Goal: Transaction & Acquisition: Download file/media

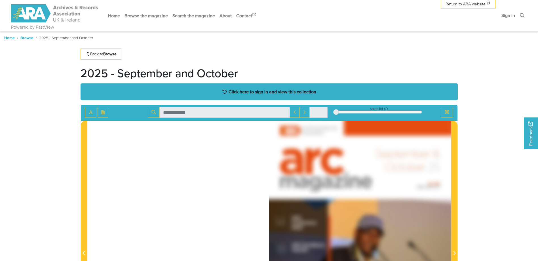
click at [287, 92] on strong "Click here to sign in and view this collection" at bounding box center [273, 92] width 88 height 6
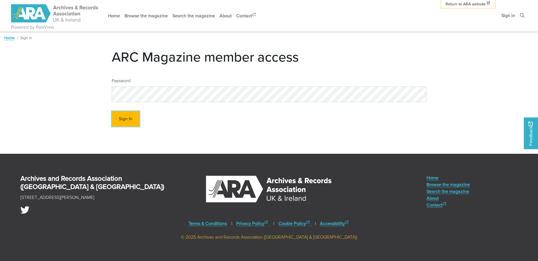
click at [125, 119] on button "Sign In" at bounding box center [126, 119] width 28 height 16
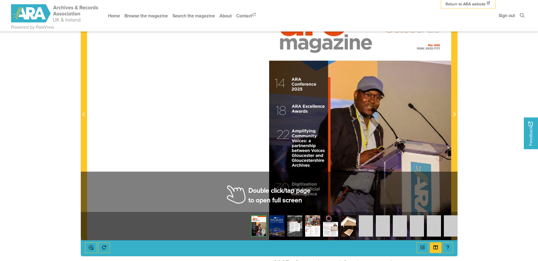
scroll to position [142, 0]
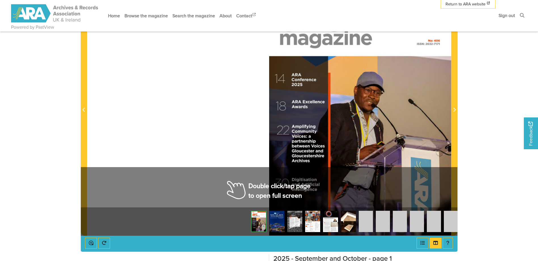
click at [336, 152] on div at bounding box center [360, 107] width 182 height 258
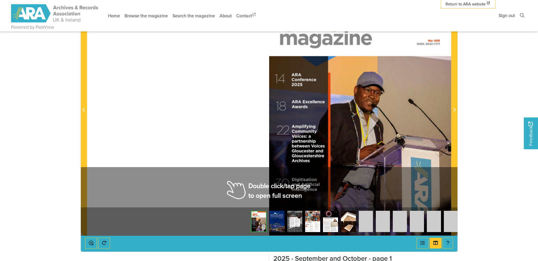
click at [336, 152] on div at bounding box center [360, 107] width 182 height 258
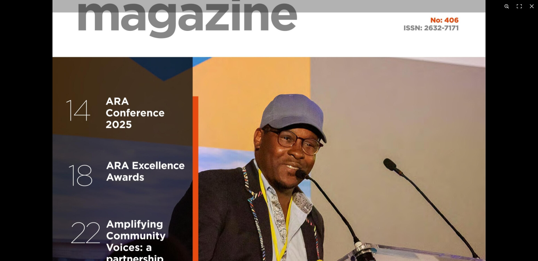
click at [507, 6] on button at bounding box center [507, 6] width 12 height 12
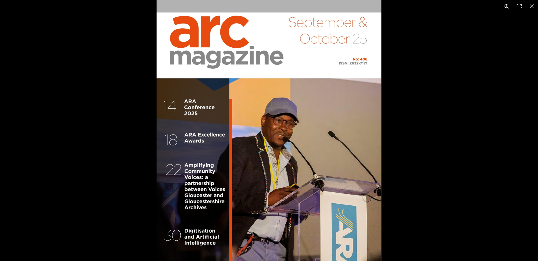
click at [507, 6] on button at bounding box center [507, 6] width 12 height 12
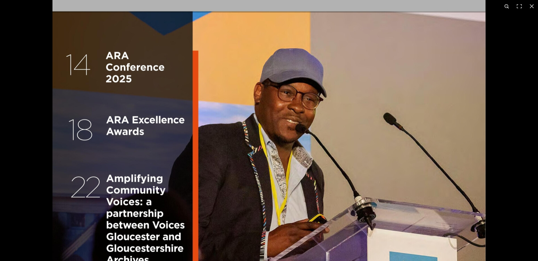
click at [507, 6] on button at bounding box center [507, 6] width 12 height 12
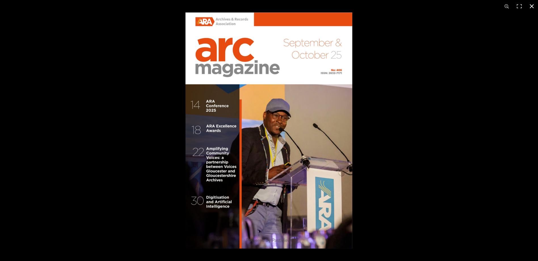
click at [516, 131] on div at bounding box center [455, 142] width 538 height 261
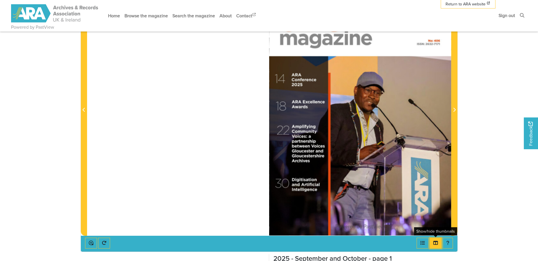
click at [435, 242] on icon "Thumbnails" at bounding box center [436, 243] width 5 height 4
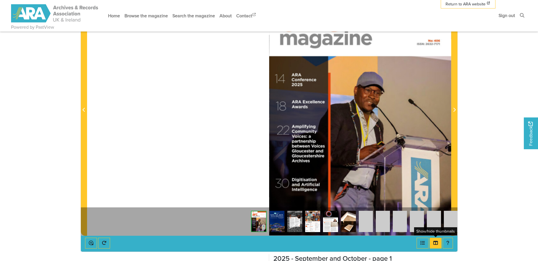
click at [480, 172] on body "Powered by PastView Menu" at bounding box center [269, 141] width 538 height 566
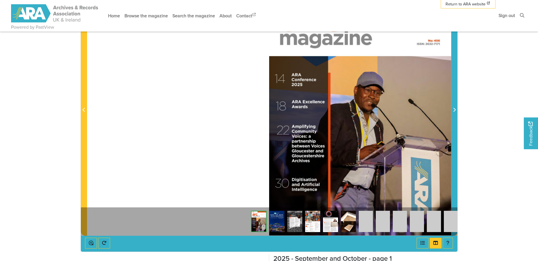
click at [453, 110] on icon "Next Page" at bounding box center [454, 110] width 3 height 5
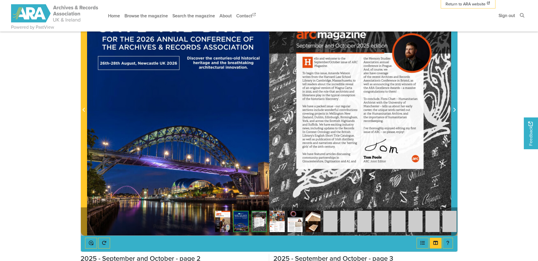
scroll to position [114, 0]
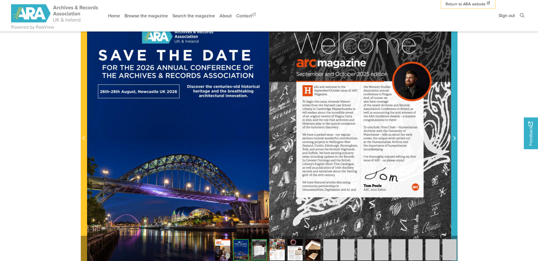
click at [456, 137] on span "Next Page" at bounding box center [455, 138] width 6 height 7
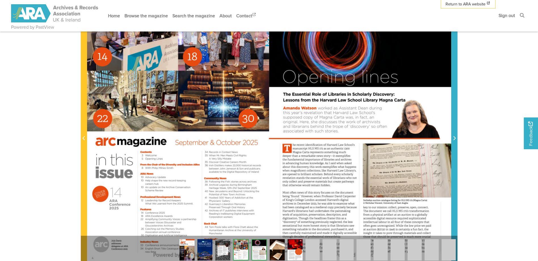
click at [456, 137] on span "Next Page" at bounding box center [455, 138] width 6 height 7
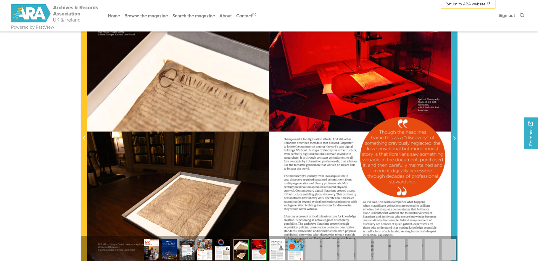
click at [456, 137] on span "Next Page" at bounding box center [455, 138] width 6 height 7
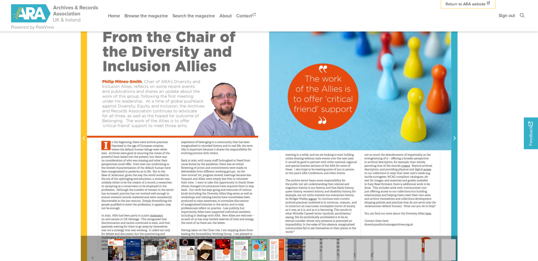
click at [456, 137] on span "Next Page" at bounding box center [455, 138] width 6 height 7
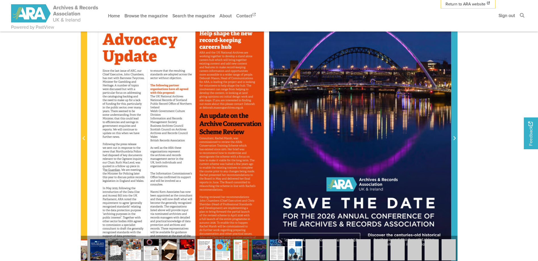
click at [456, 137] on span "Next Page" at bounding box center [455, 138] width 6 height 7
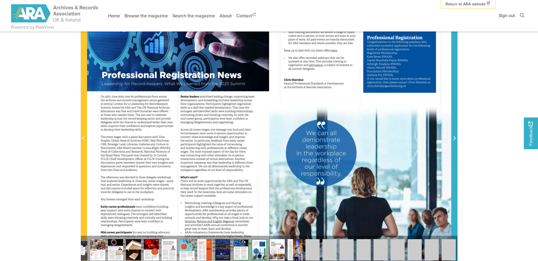
click at [456, 137] on span "Next Page" at bounding box center [455, 138] width 6 height 7
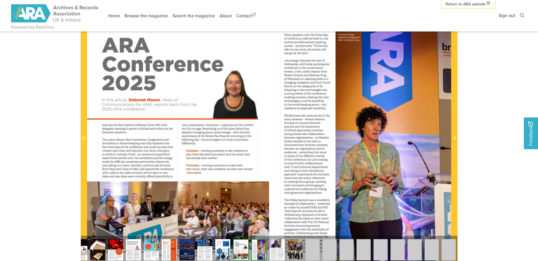
click at [486, 158] on body "Powered by PastView Menu" at bounding box center [269, 169] width 538 height 566
click at [398, 161] on div at bounding box center [360, 135] width 182 height 258
click at [398, 160] on div at bounding box center [360, 135] width 182 height 258
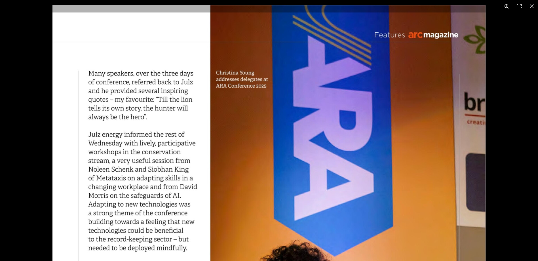
click at [505, 7] on button at bounding box center [507, 6] width 12 height 12
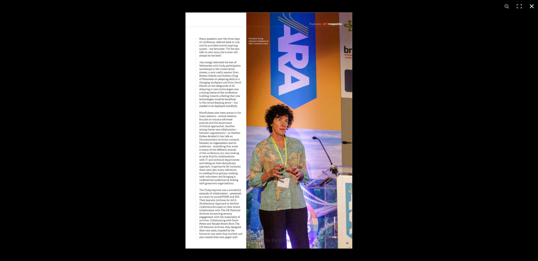
click at [10, 133] on div at bounding box center [269, 130] width 538 height 261
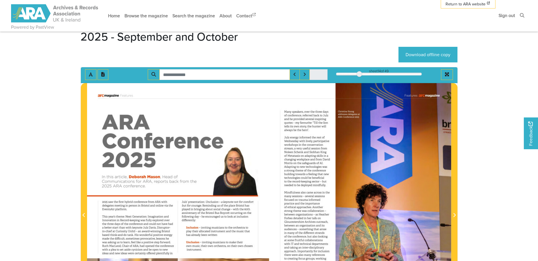
scroll to position [28, 0]
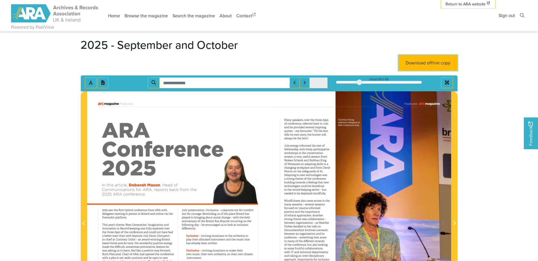
click at [439, 62] on link "Download offline copy" at bounding box center [428, 63] width 59 height 16
